Goal: Information Seeking & Learning: Find specific page/section

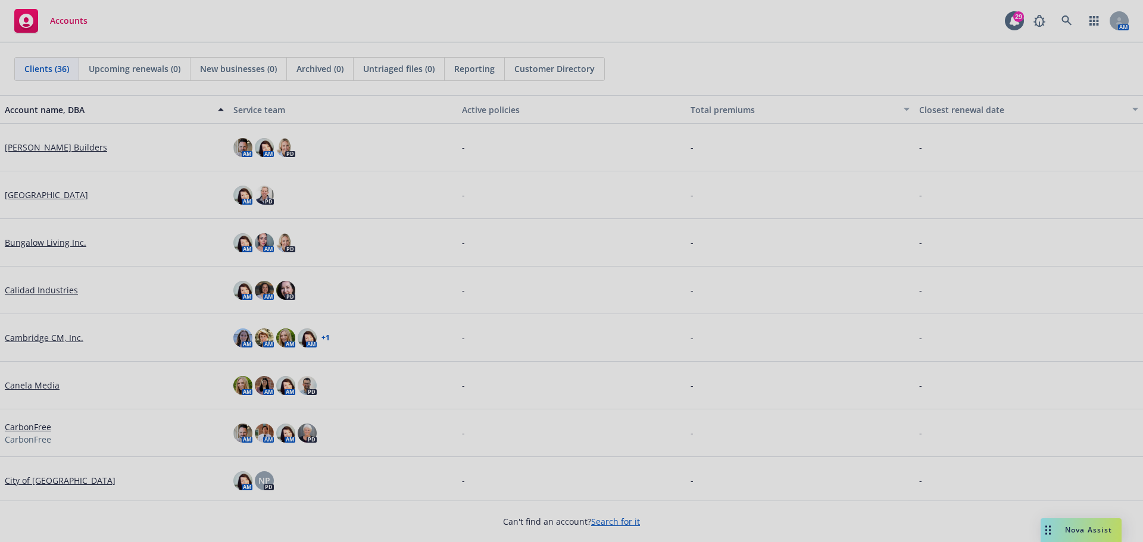
click at [1067, 17] on div at bounding box center [571, 271] width 1143 height 542
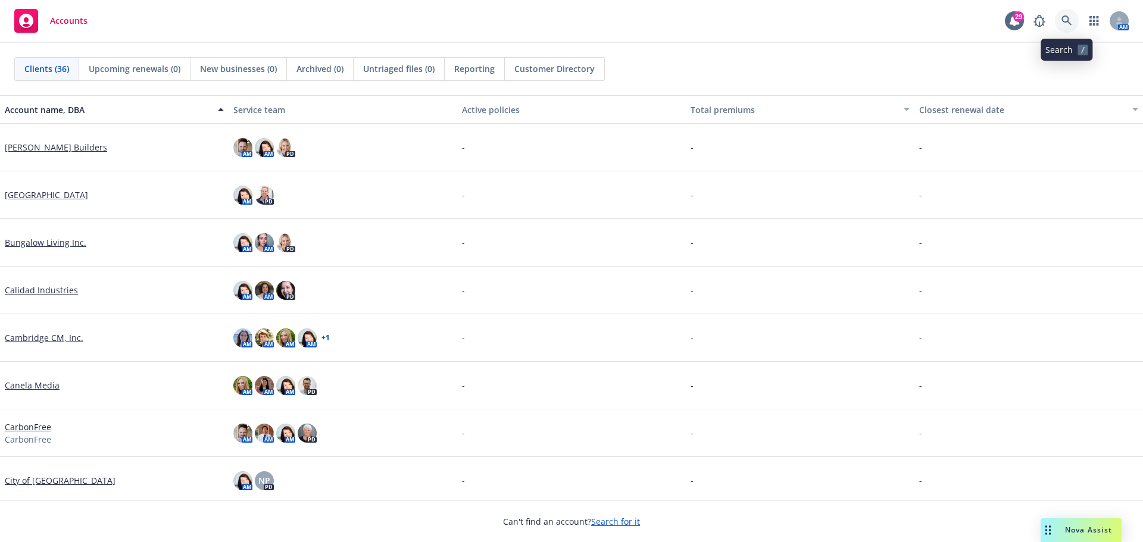
click at [1062, 18] on icon at bounding box center [1067, 20] width 10 height 10
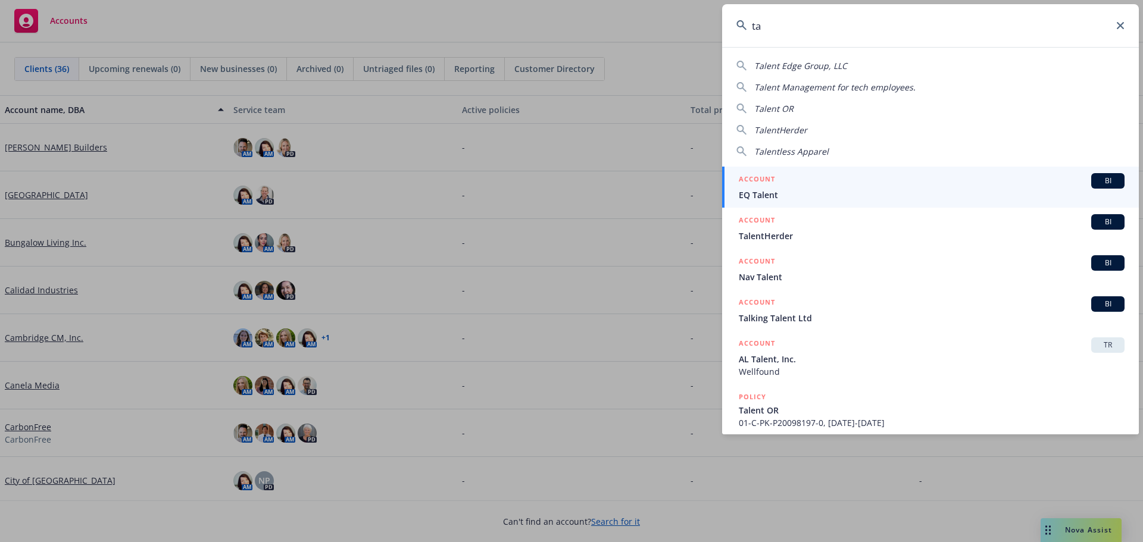
type input "t"
